Goal: Find specific page/section: Find specific page/section

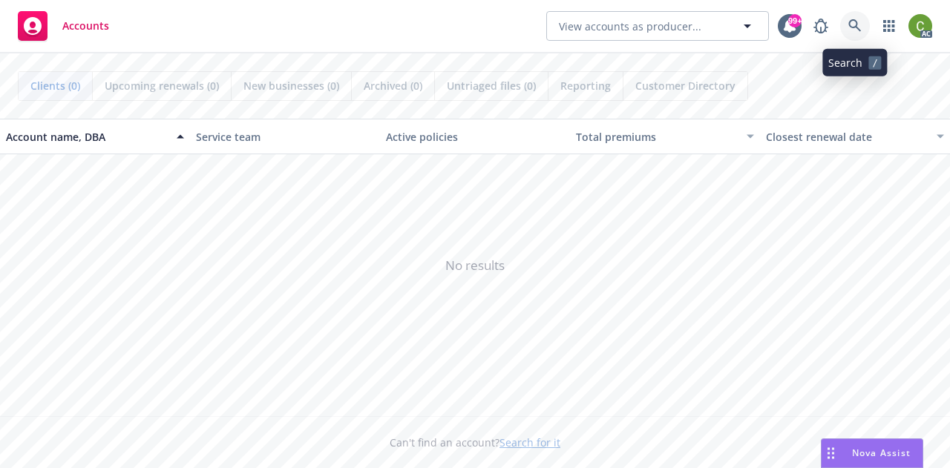
click at [855, 25] on icon at bounding box center [854, 25] width 13 height 13
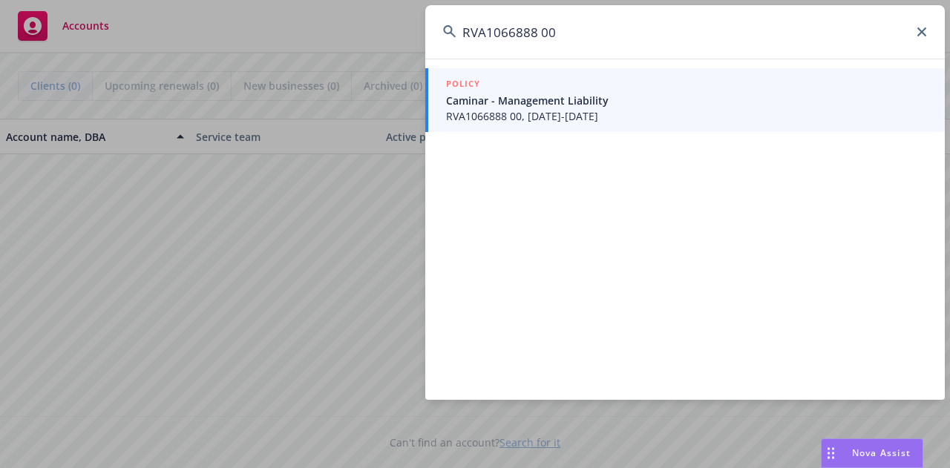
type input "RVA1066888 00"
